Goal: Task Accomplishment & Management: Manage account settings

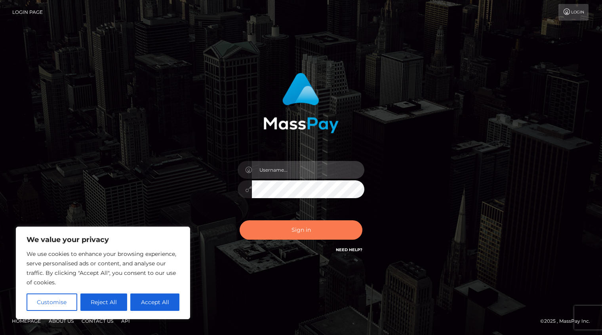
type input "Shany.Luminary"
click at [294, 232] on button "Sign in" at bounding box center [300, 229] width 123 height 19
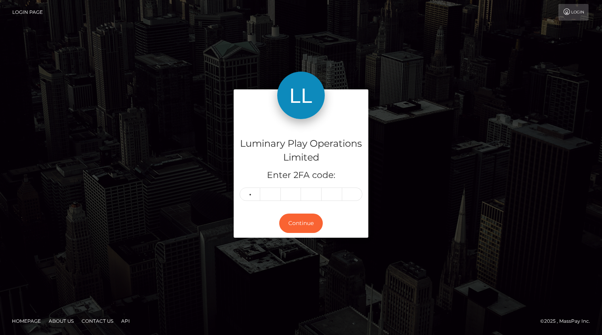
type input "7"
type input "1"
type input "0"
type input "2"
type input "9"
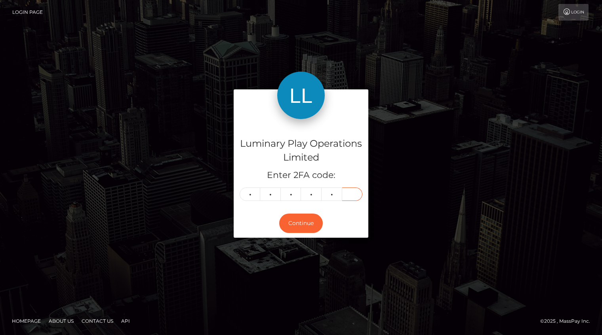
type input "6"
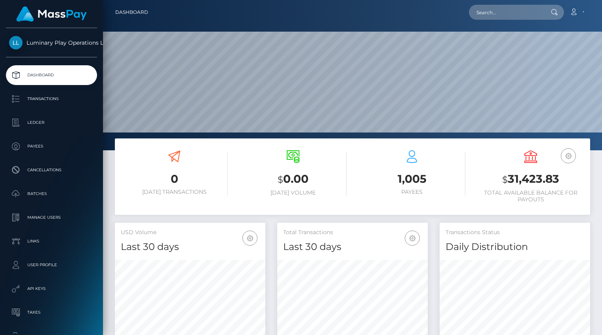
scroll to position [140, 150]
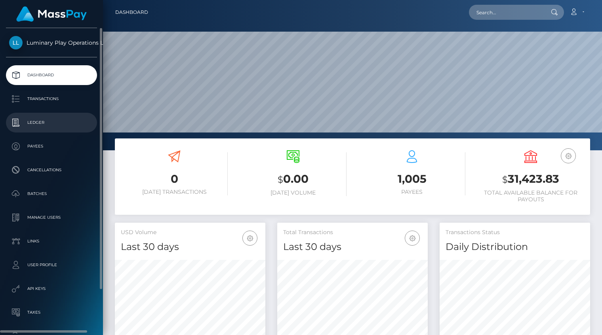
click at [40, 120] on p "Ledger" at bounding box center [51, 123] width 85 height 12
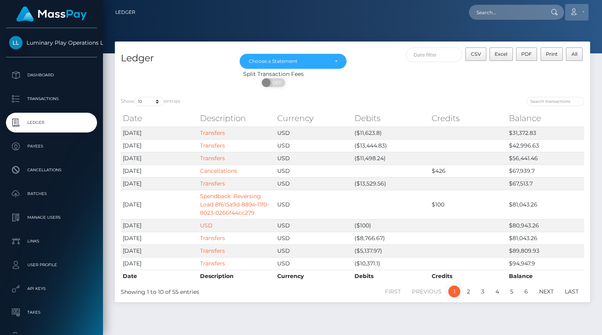
click at [575, 10] on icon at bounding box center [573, 12] width 8 height 6
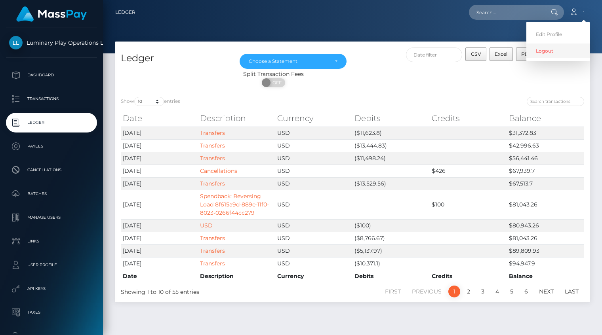
click at [563, 48] on link "Logout" at bounding box center [557, 51] width 63 height 15
